Goal: Task Accomplishment & Management: Manage account settings

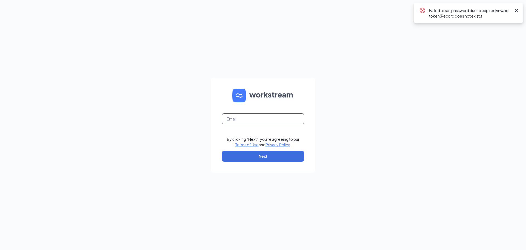
click at [245, 122] on input "text" at bounding box center [263, 118] width 82 height 11
type input "[EMAIL_ADDRESS][DOMAIN_NAME]"
click at [265, 158] on button "Next" at bounding box center [263, 156] width 82 height 11
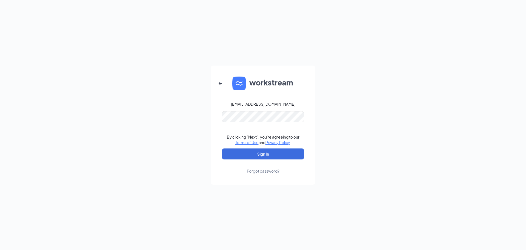
click at [270, 170] on div "Forgot password?" at bounding box center [263, 170] width 33 height 5
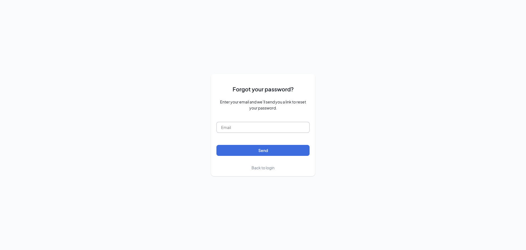
click at [249, 129] on input "text" at bounding box center [263, 127] width 93 height 11
type input "[EMAIL_ADDRESS][DOMAIN_NAME]"
click at [264, 152] on button "Send" at bounding box center [263, 150] width 93 height 11
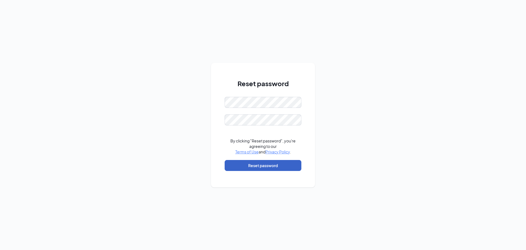
click at [274, 161] on button "Reset password" at bounding box center [263, 165] width 77 height 11
click at [92, 88] on div "Reset password Please input the password By clicking "Reset password", you're a…" at bounding box center [263, 125] width 526 height 250
click at [103, 105] on div "Reset password Password must be at least 16 characters Please input the passwor…" at bounding box center [263, 125] width 526 height 250
click at [107, 88] on div "Reset password Password must be at least 16 characters Please input the passwor…" at bounding box center [263, 125] width 526 height 250
click at [282, 161] on button "Reset password" at bounding box center [263, 165] width 77 height 11
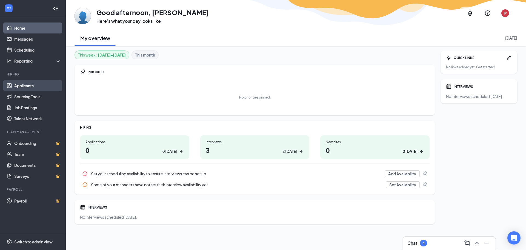
click at [33, 84] on link "Applicants" at bounding box center [37, 85] width 47 height 11
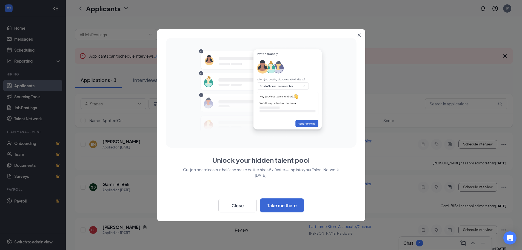
scroll to position [13, 0]
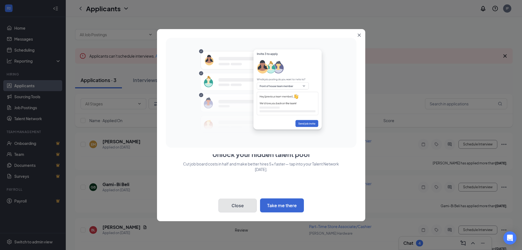
click at [252, 210] on button "Close" at bounding box center [238, 205] width 38 height 14
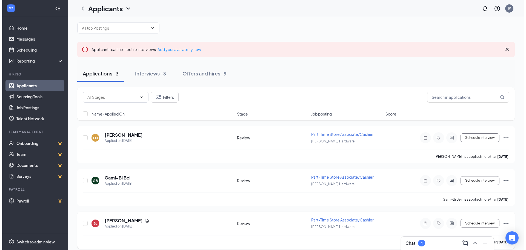
scroll to position [12, 0]
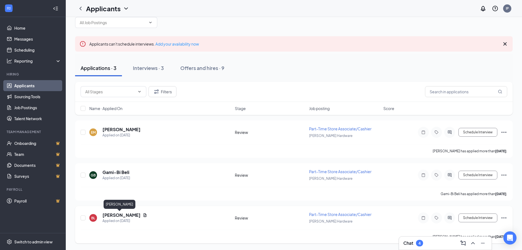
click at [125, 217] on h5 "Brian Leake" at bounding box center [122, 215] width 38 height 6
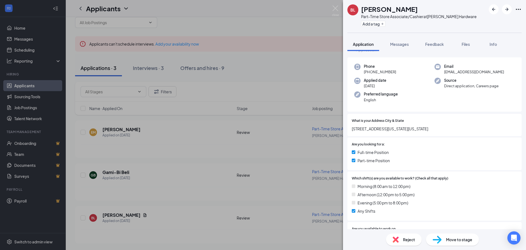
scroll to position [27, 0]
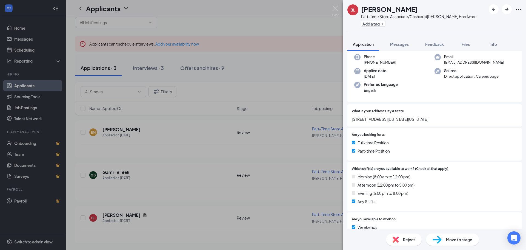
click at [519, 10] on icon "Ellipses" at bounding box center [518, 9] width 7 height 7
click at [495, 23] on link "View full application" at bounding box center [489, 21] width 59 height 5
